Goal: Information Seeking & Learning: Learn about a topic

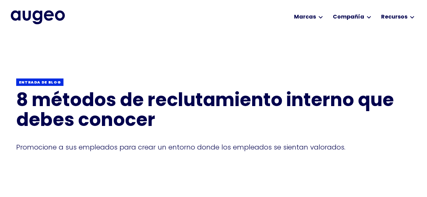
drag, startPoint x: 0, startPoint y: 0, endPoint x: 151, endPoint y: 111, distance: 187.2
click at [151, 111] on h1 "8 métodos de reclutamiento interno que debes conocer" at bounding box center [213, 112] width 395 height 40
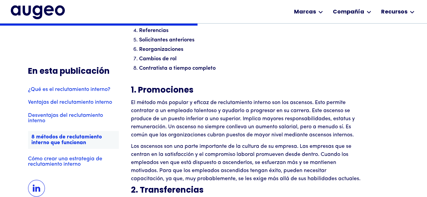
scroll to position [1257, 0]
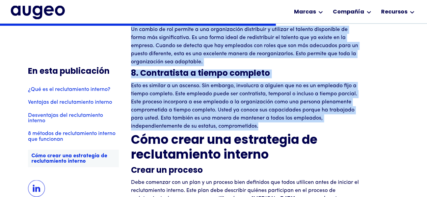
drag, startPoint x: 132, startPoint y: 94, endPoint x: 267, endPoint y: 128, distance: 139.3
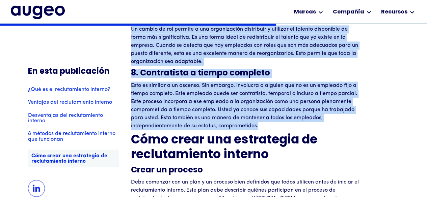
copy div "3. Loremipsumd Si ametco adi elitsed d eiusmo te incididuntutl etdolor mag ali …"
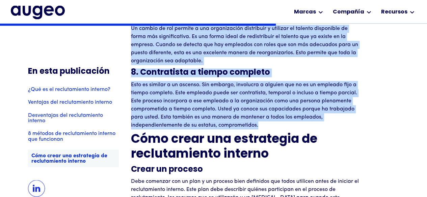
scroll to position [1767, 0]
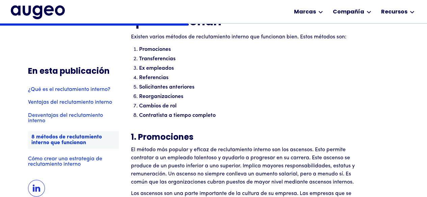
click at [299, 126] on p "‍" at bounding box center [245, 126] width 229 height 8
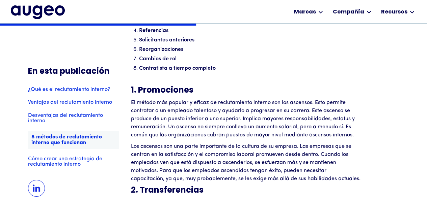
scroll to position [1257, 0]
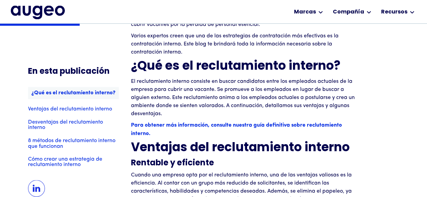
click at [92, 144] on link "8 métodos de reclutamiento interno que funcionan" at bounding box center [73, 143] width 91 height 11
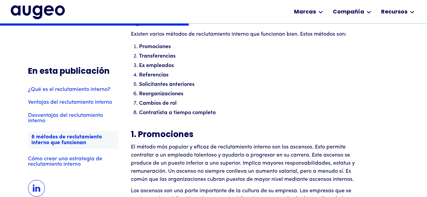
scroll to position [1213, 0]
click at [85, 163] on link "Cómo crear una estrategia de reclutamiento interno" at bounding box center [73, 161] width 91 height 11
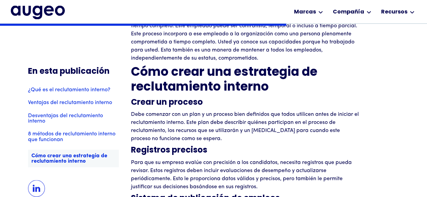
scroll to position [1834, 0]
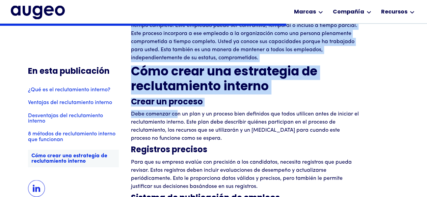
drag, startPoint x: 127, startPoint y: 107, endPoint x: 175, endPoint y: 111, distance: 48.1
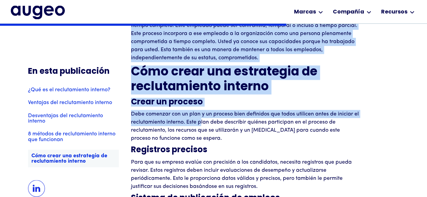
drag, startPoint x: 130, startPoint y: 102, endPoint x: 175, endPoint y: 119, distance: 48.1
click at [175, 119] on font "Debe comenzar con un plan y un proceso bien definidos que todos utilicen antes …" at bounding box center [245, 126] width 228 height 30
click at [156, 116] on font "Debe comenzar con un plan y un proceso bien definidos que todos utilicen antes …" at bounding box center [245, 126] width 228 height 30
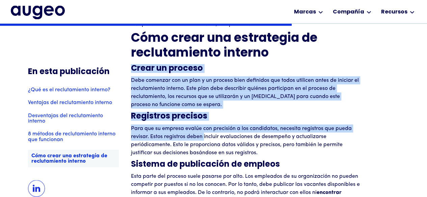
scroll to position [1868, 0]
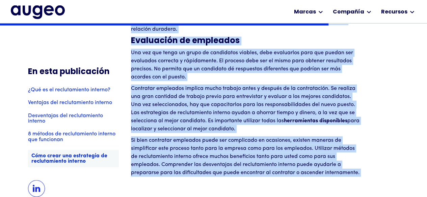
drag, startPoint x: 131, startPoint y: 104, endPoint x: 361, endPoint y: 176, distance: 240.8
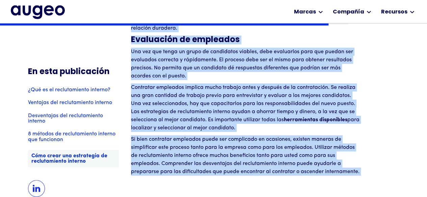
copy div "Lorem ip dolorsi Amet consecte adi el sedd e te incidid utla etdolorem ali enim…"
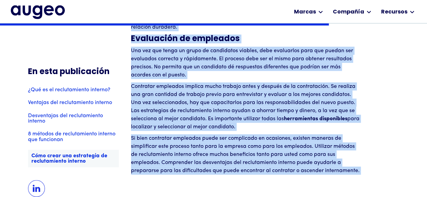
scroll to position [2106, 0]
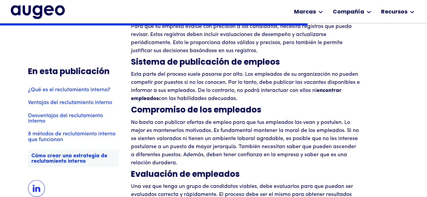
scroll to position [1970, 0]
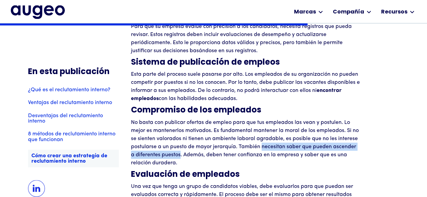
drag, startPoint x: 261, startPoint y: 150, endPoint x: 175, endPoint y: 156, distance: 86.9
click at [175, 156] on font "No basta con publicar ofertas de empleo para que tus empleados las vean y postu…" at bounding box center [245, 143] width 228 height 46
copy font "necesitan saber que pueden ascender a diferentes puestos"
click at [199, 50] on font "Para que su empresa evalúe con precisión a los candidatos, necesita registros q…" at bounding box center [241, 39] width 221 height 30
